Goal: Find specific page/section

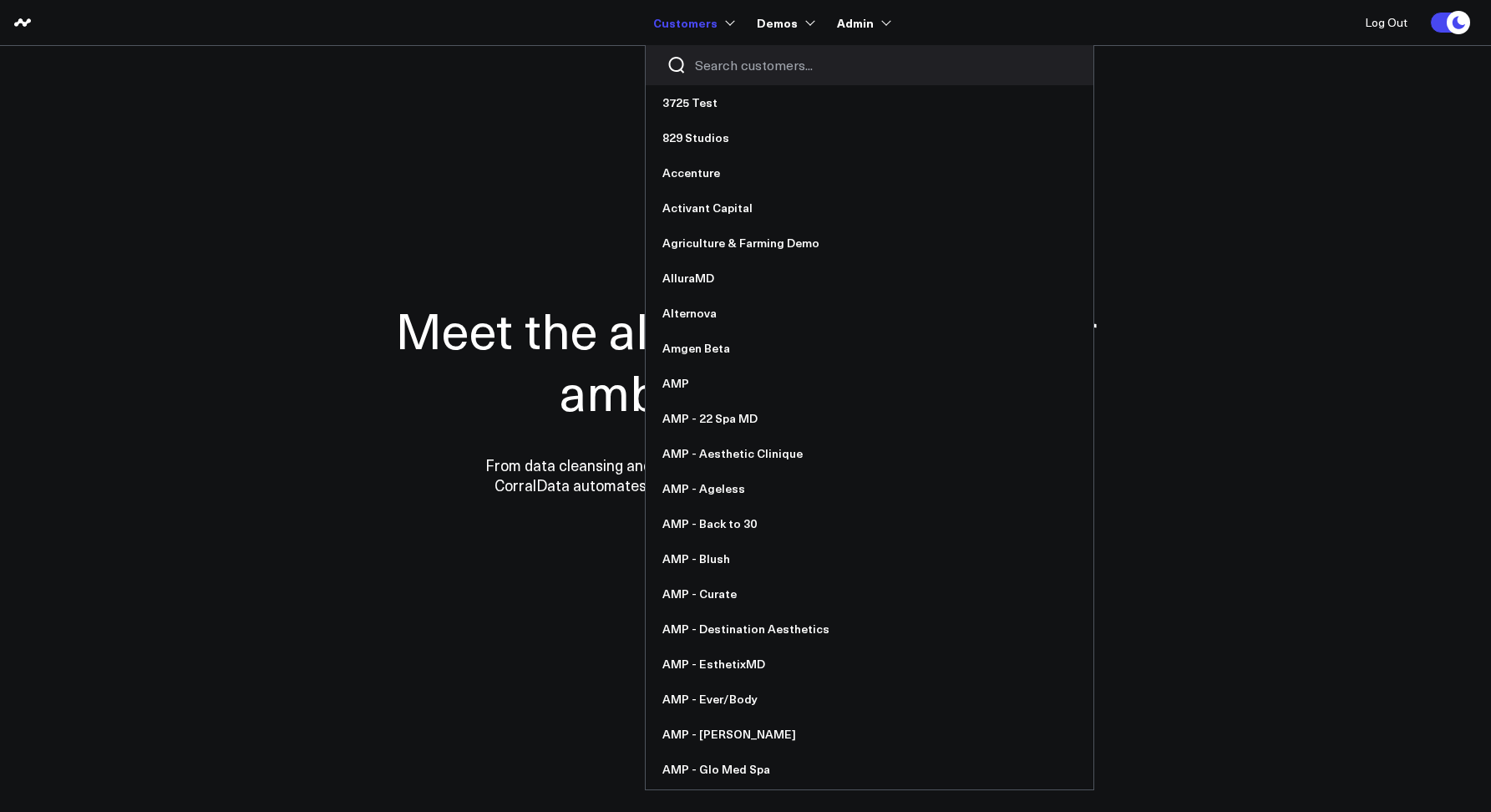
click at [709, 66] on input "Search customers input" at bounding box center [883, 65] width 378 height 19
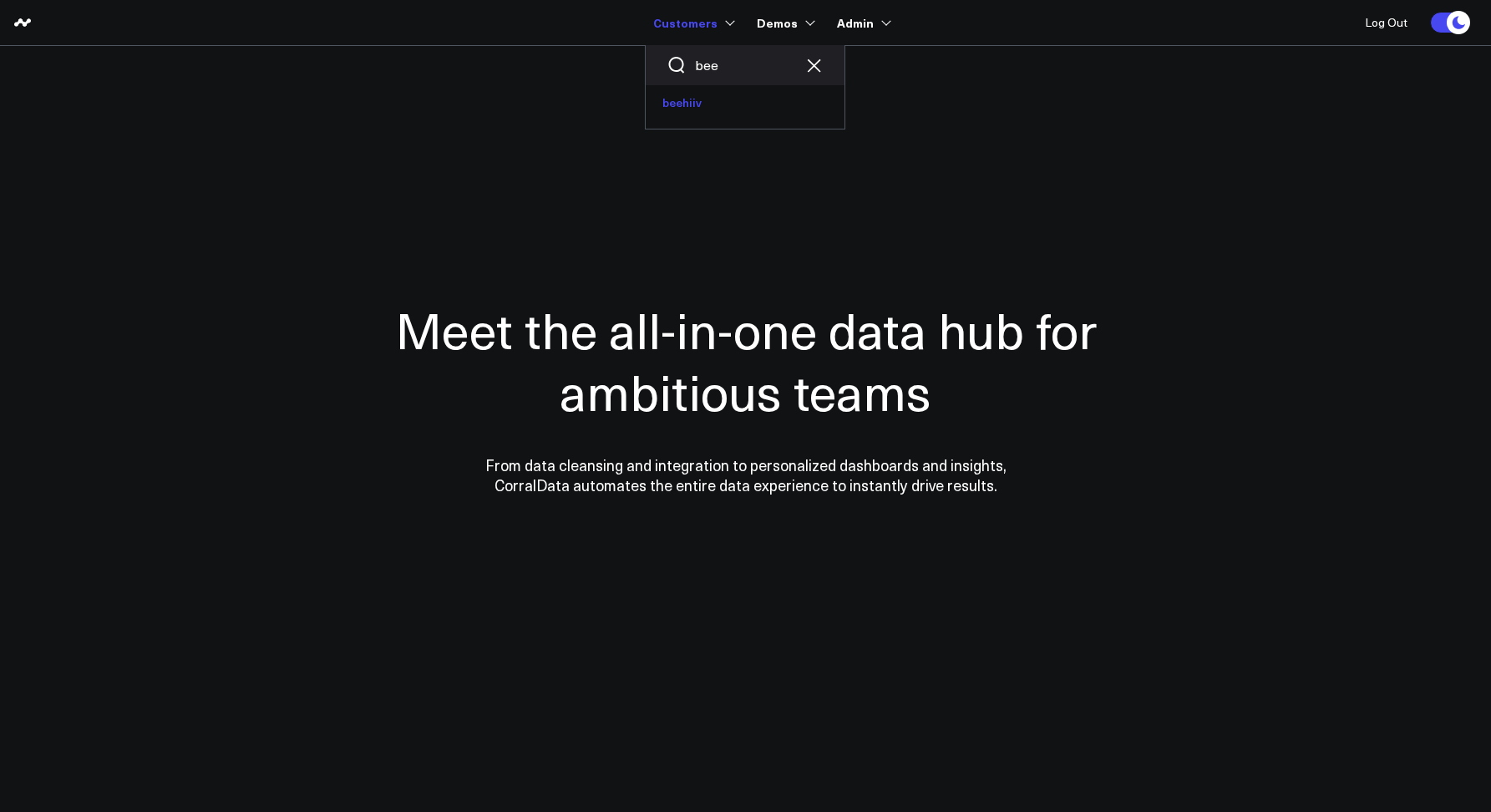
type input "bee"
click at [682, 99] on link "beehiiv" at bounding box center [745, 103] width 199 height 35
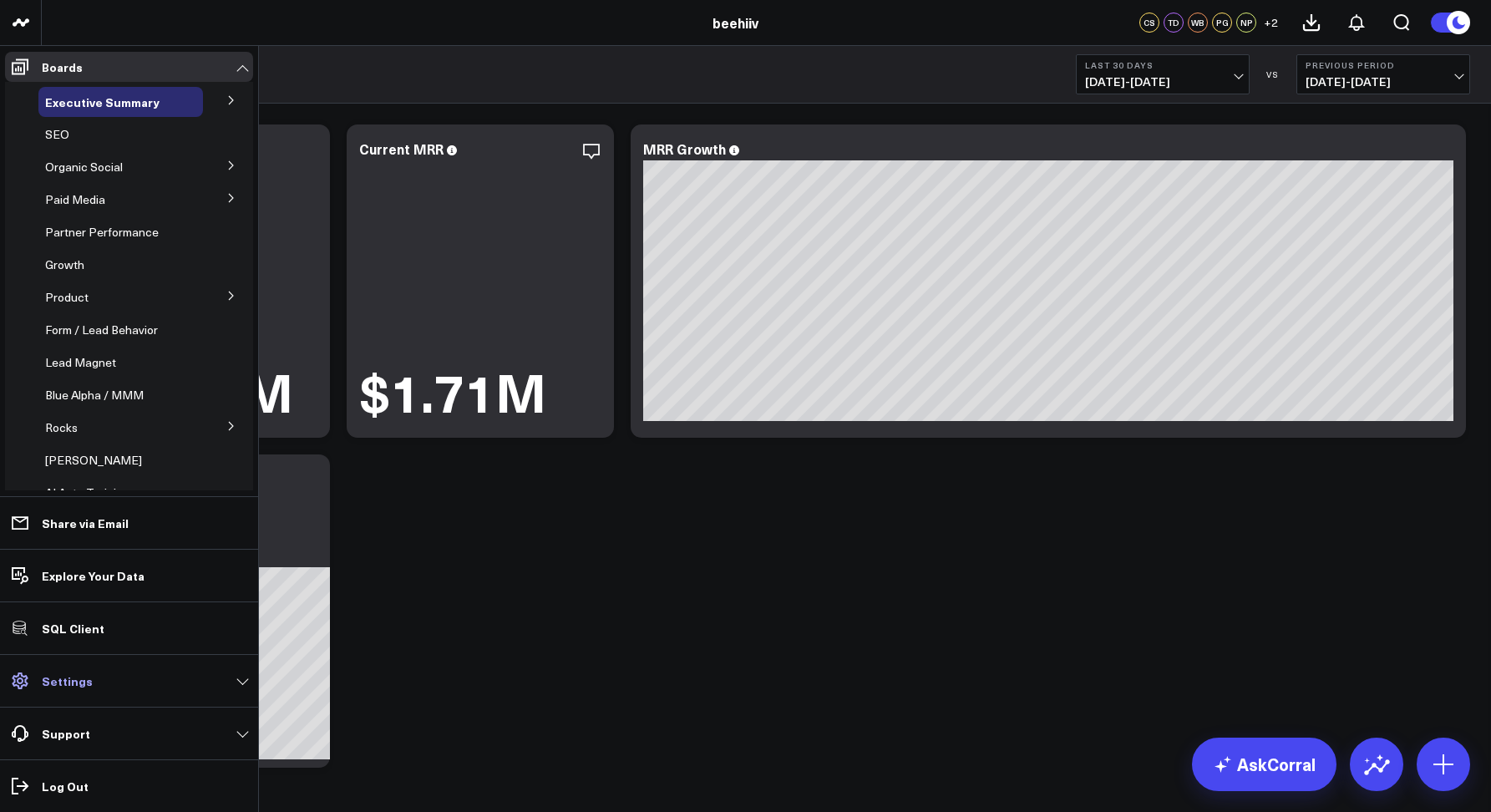
click at [63, 676] on p "Settings" at bounding box center [67, 681] width 51 height 13
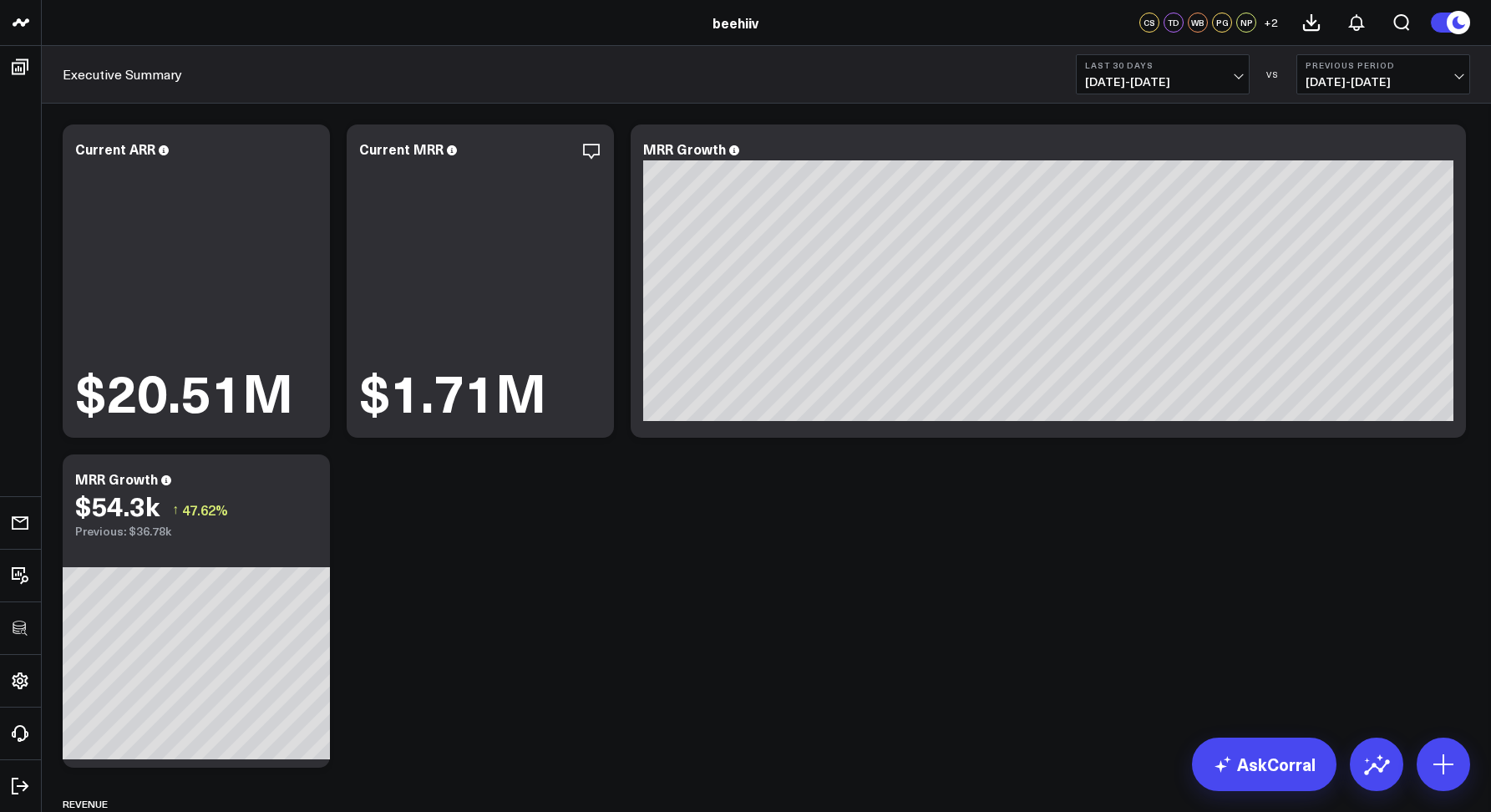
click at [307, 87] on div "Executive Summary Last 30 Days 07/27/25 - 08/25/25 VS Previous Period 06/27/25 …" at bounding box center [767, 75] width 1449 height 57
